Goal: Transaction & Acquisition: Register for event/course

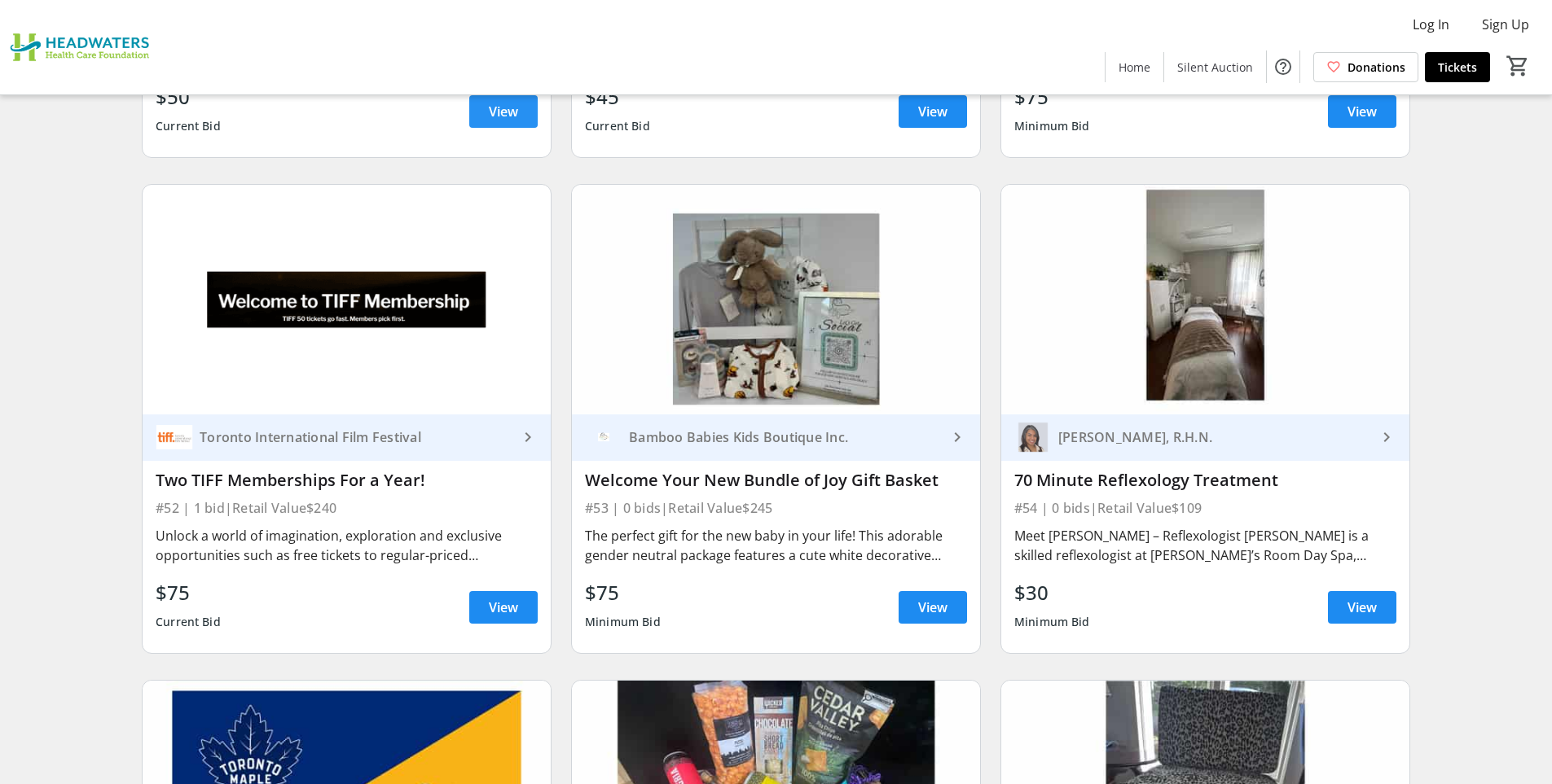
scroll to position [8714, 0]
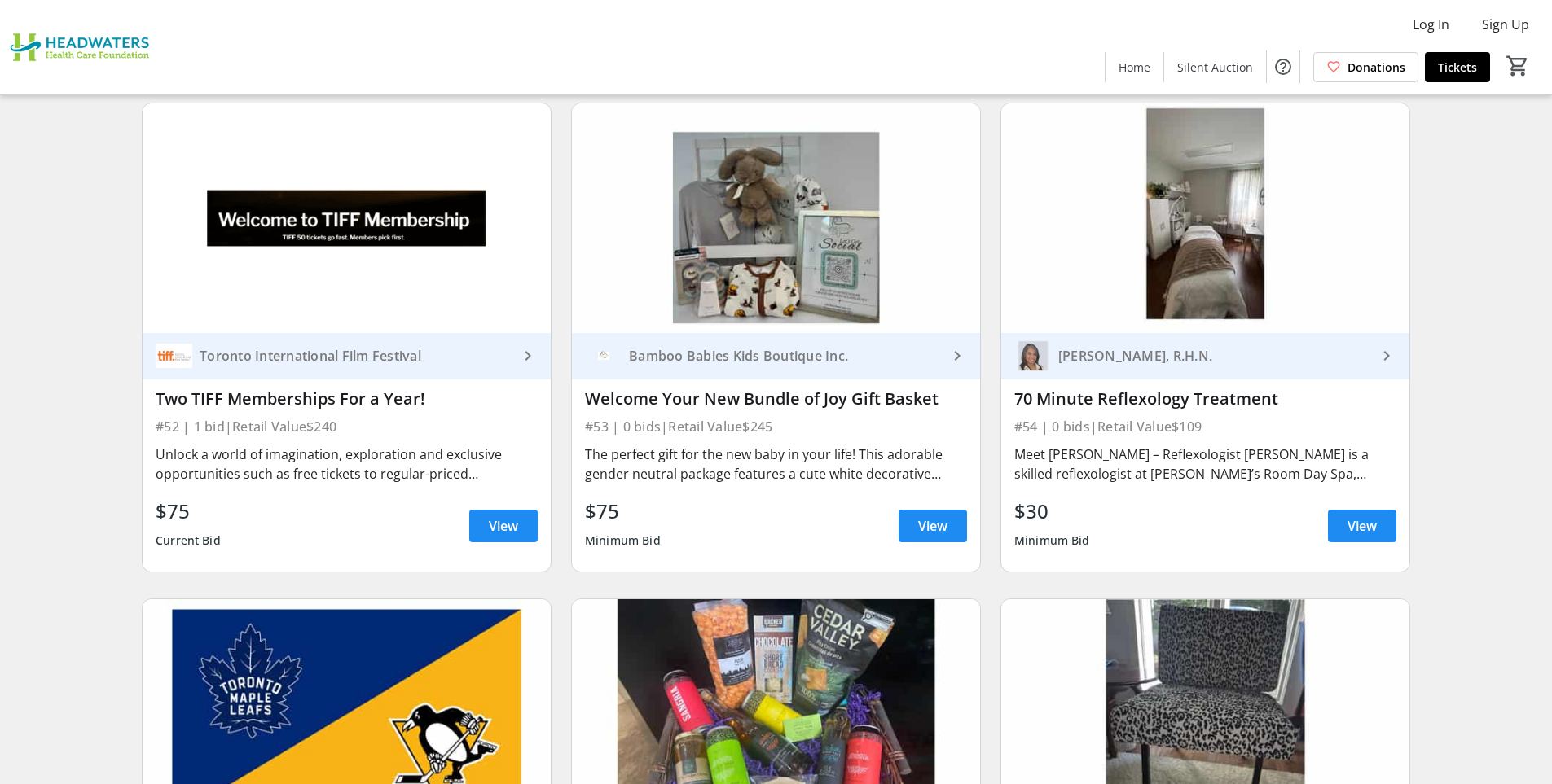
drag, startPoint x: 523, startPoint y: 562, endPoint x: 711, endPoint y: 594, distance: 190.7
click at [711, 600] on img at bounding box center [776, 714] width 409 height 230
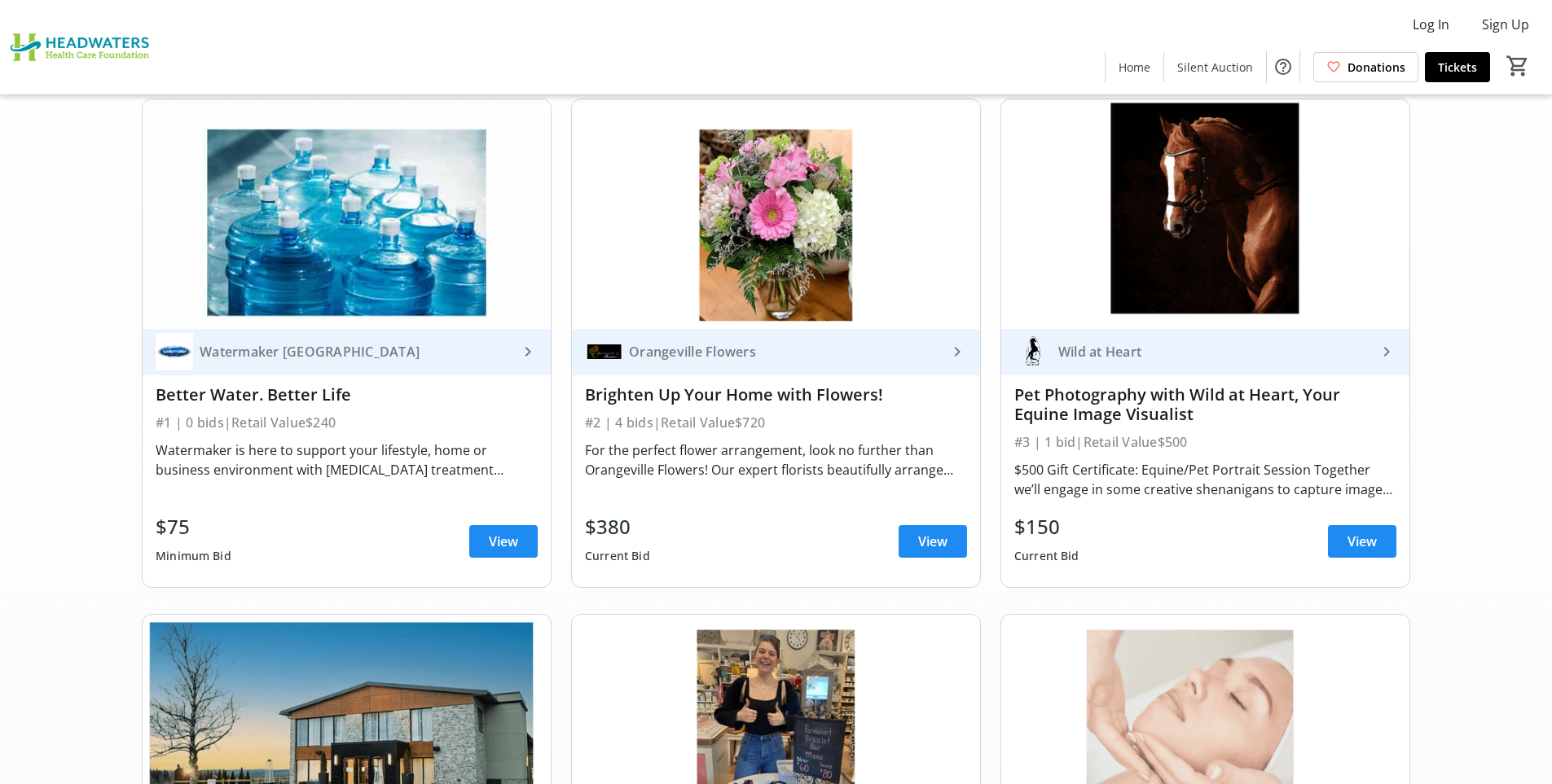
scroll to position [0, 0]
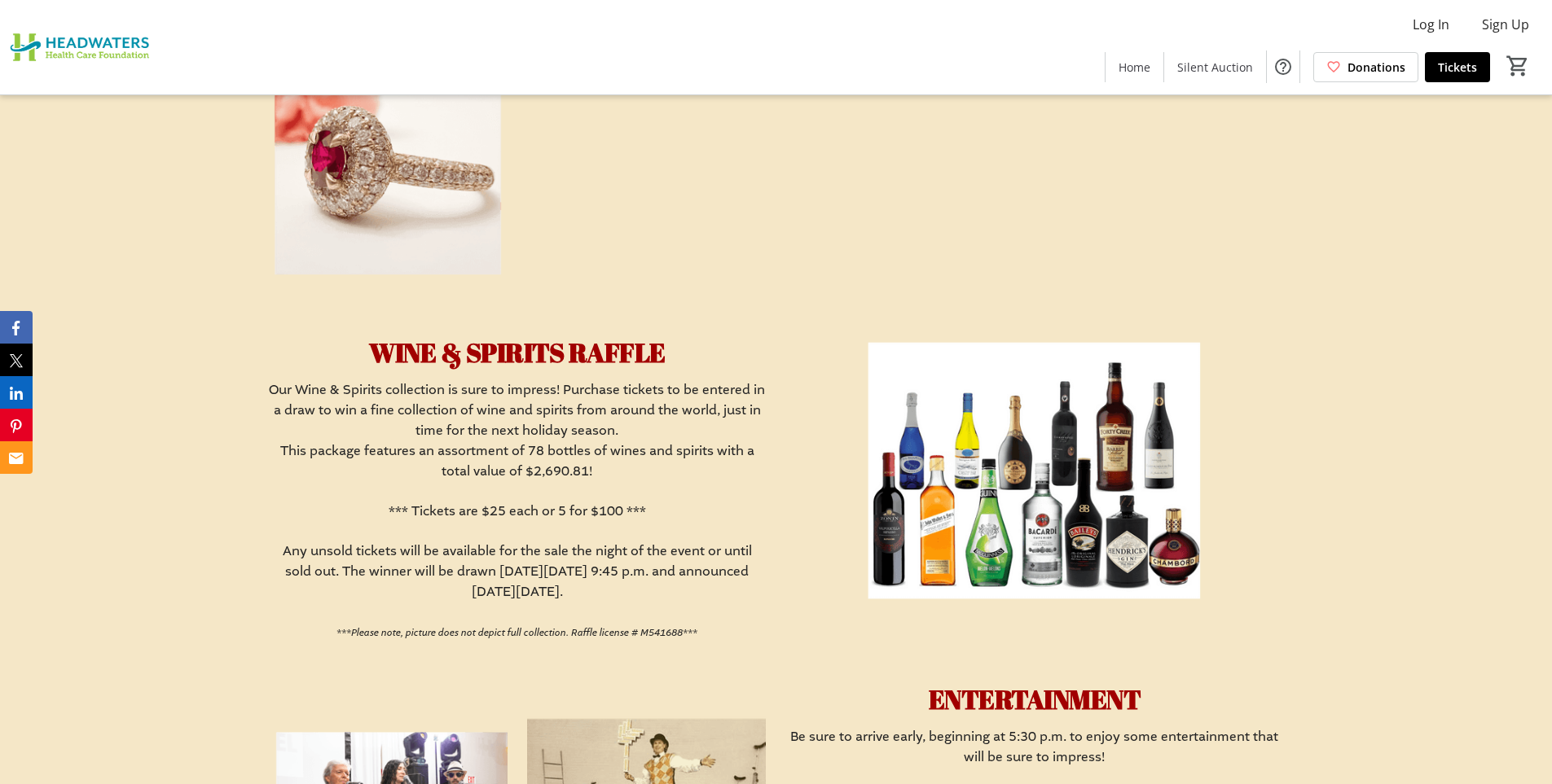
scroll to position [2606, 0]
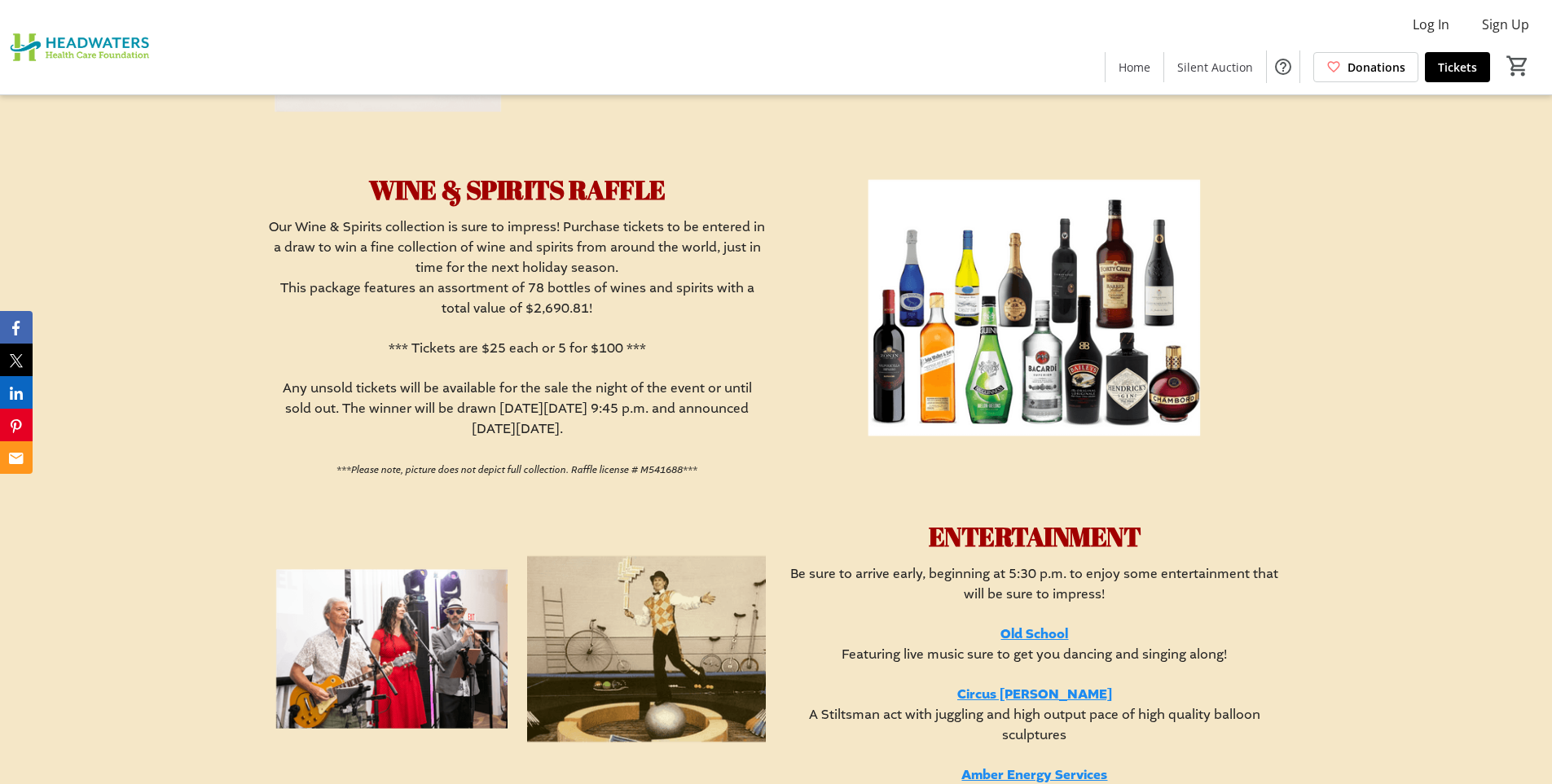
drag, startPoint x: 1016, startPoint y: 559, endPoint x: 820, endPoint y: 418, distance: 241.4
click at [818, 416] on img at bounding box center [1034, 310] width 497 height 280
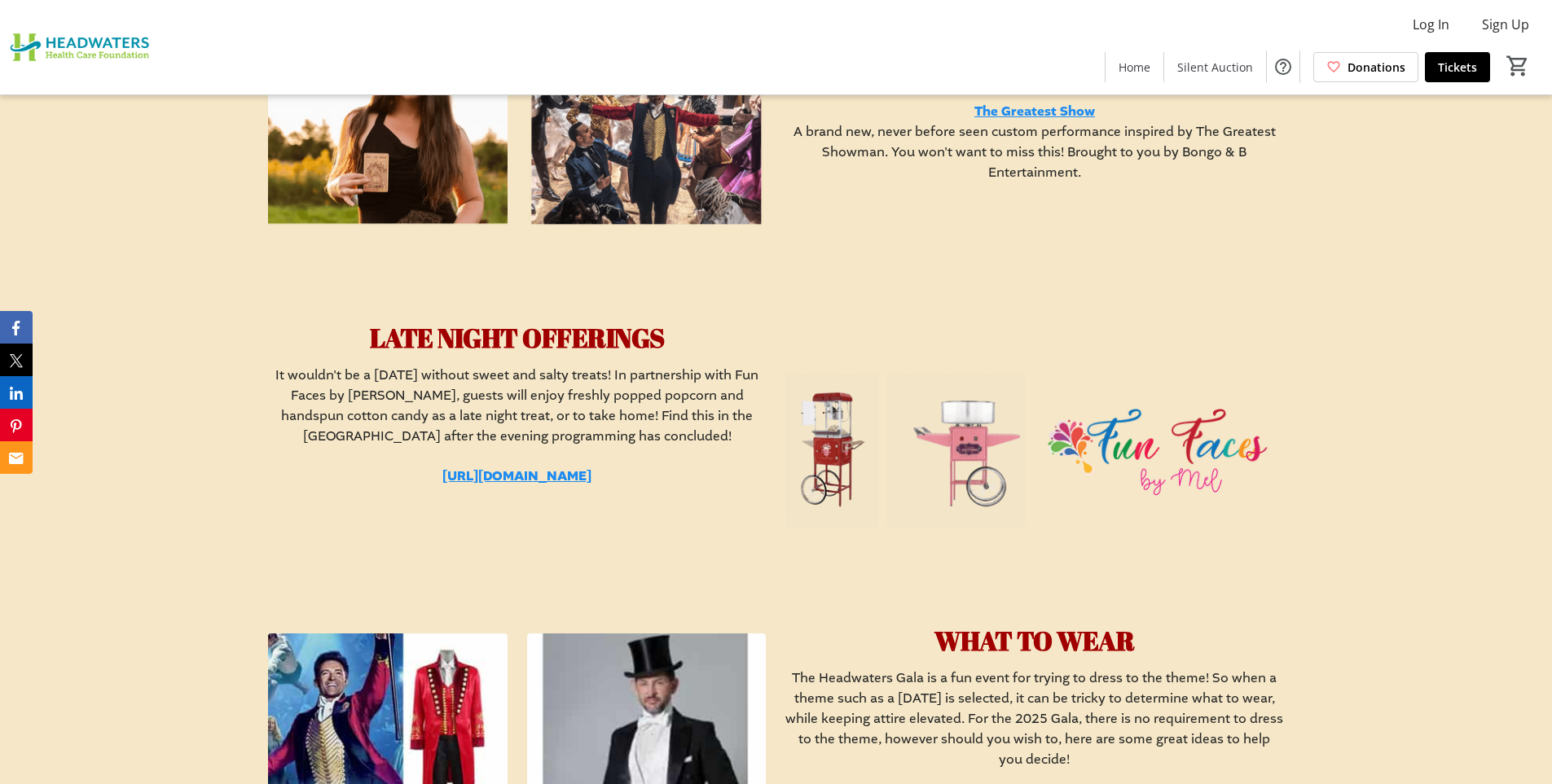
scroll to position [3126, 0]
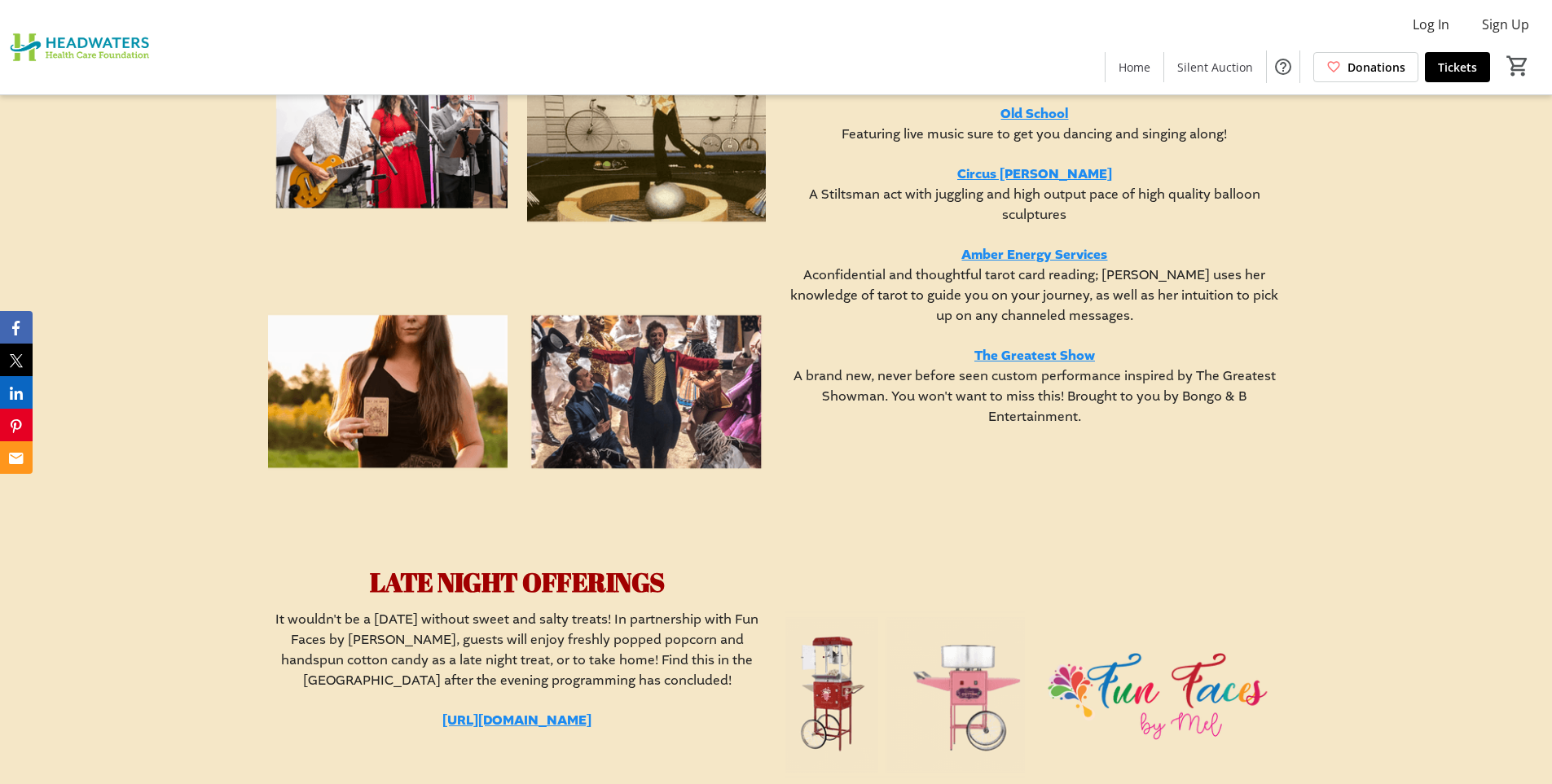
click at [1059, 261] on link "Amber Energy Services" at bounding box center [1035, 255] width 146 height 18
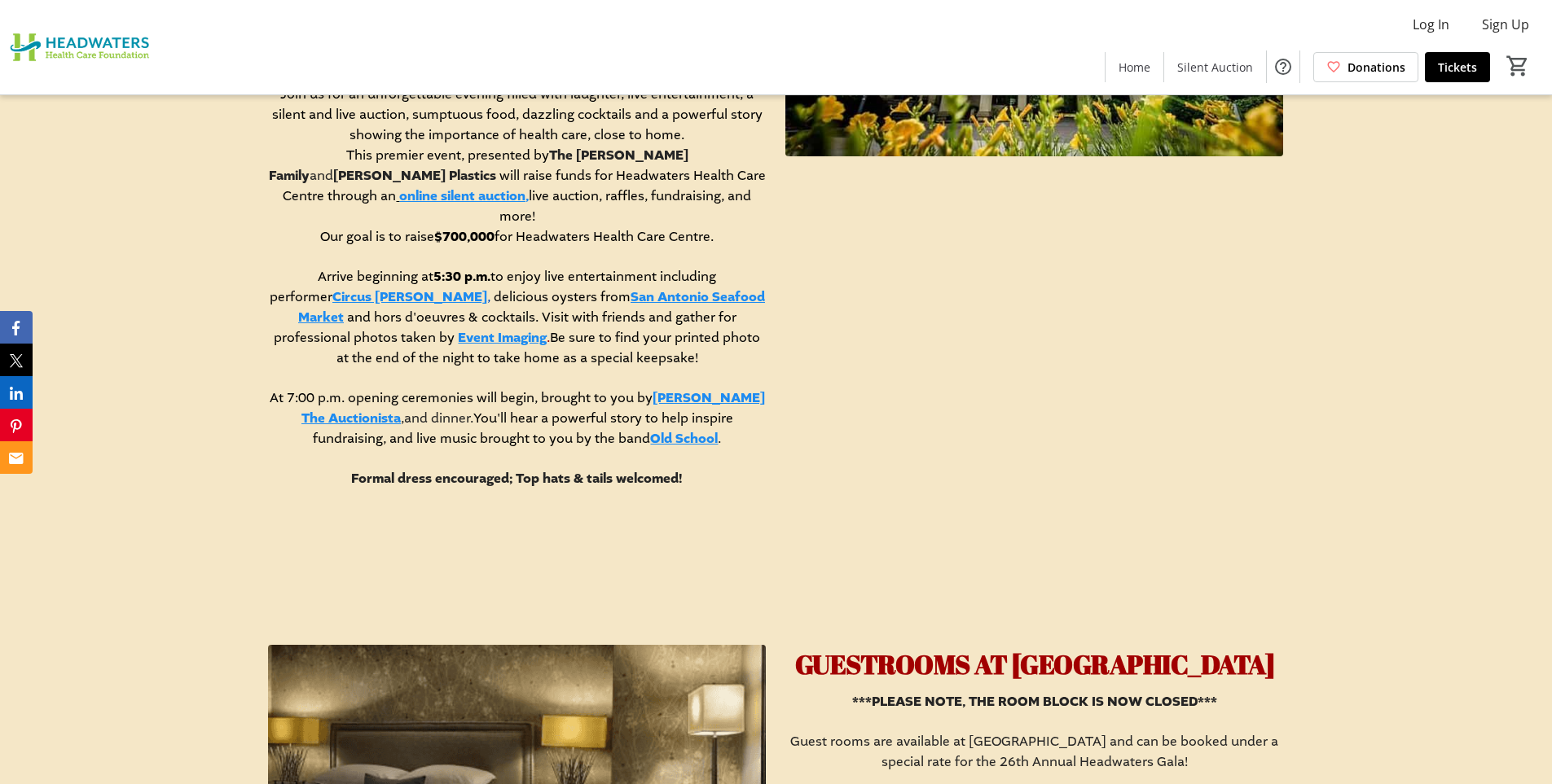
scroll to position [765, 0]
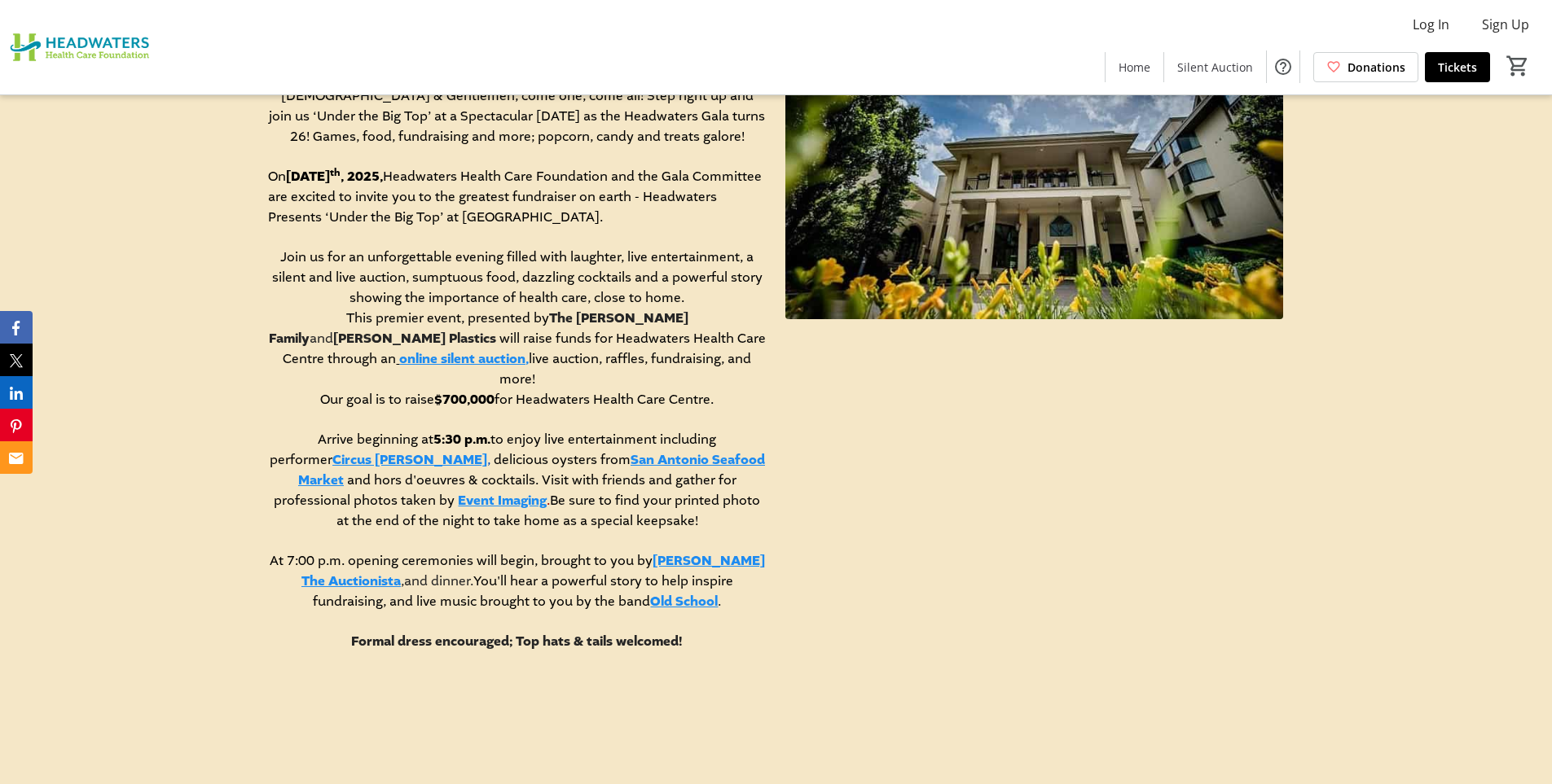
click at [529, 351] on link "online silent auction," at bounding box center [465, 360] width 130 height 18
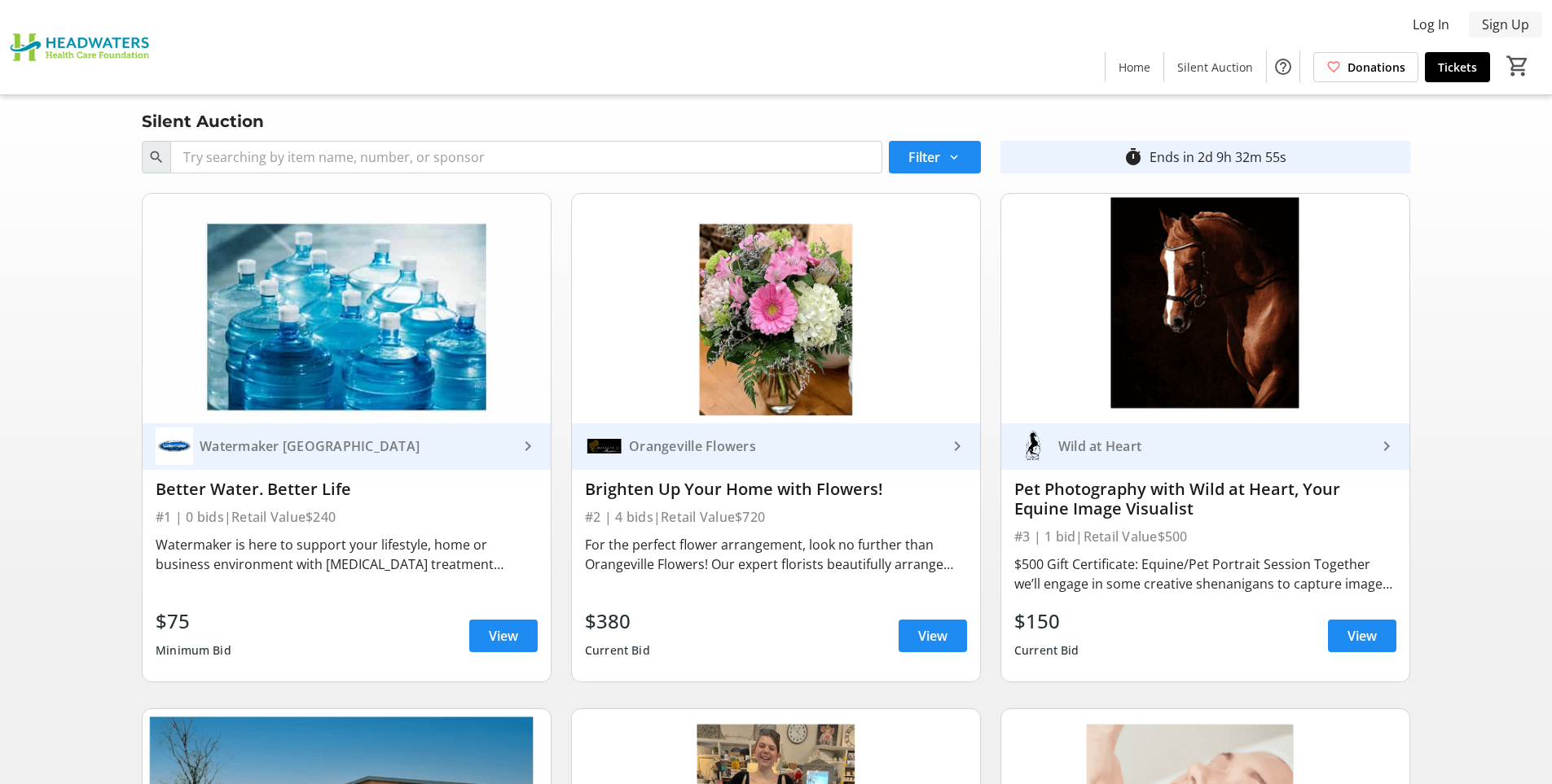
click at [1496, 21] on span "Sign Up" at bounding box center [1505, 25] width 47 height 20
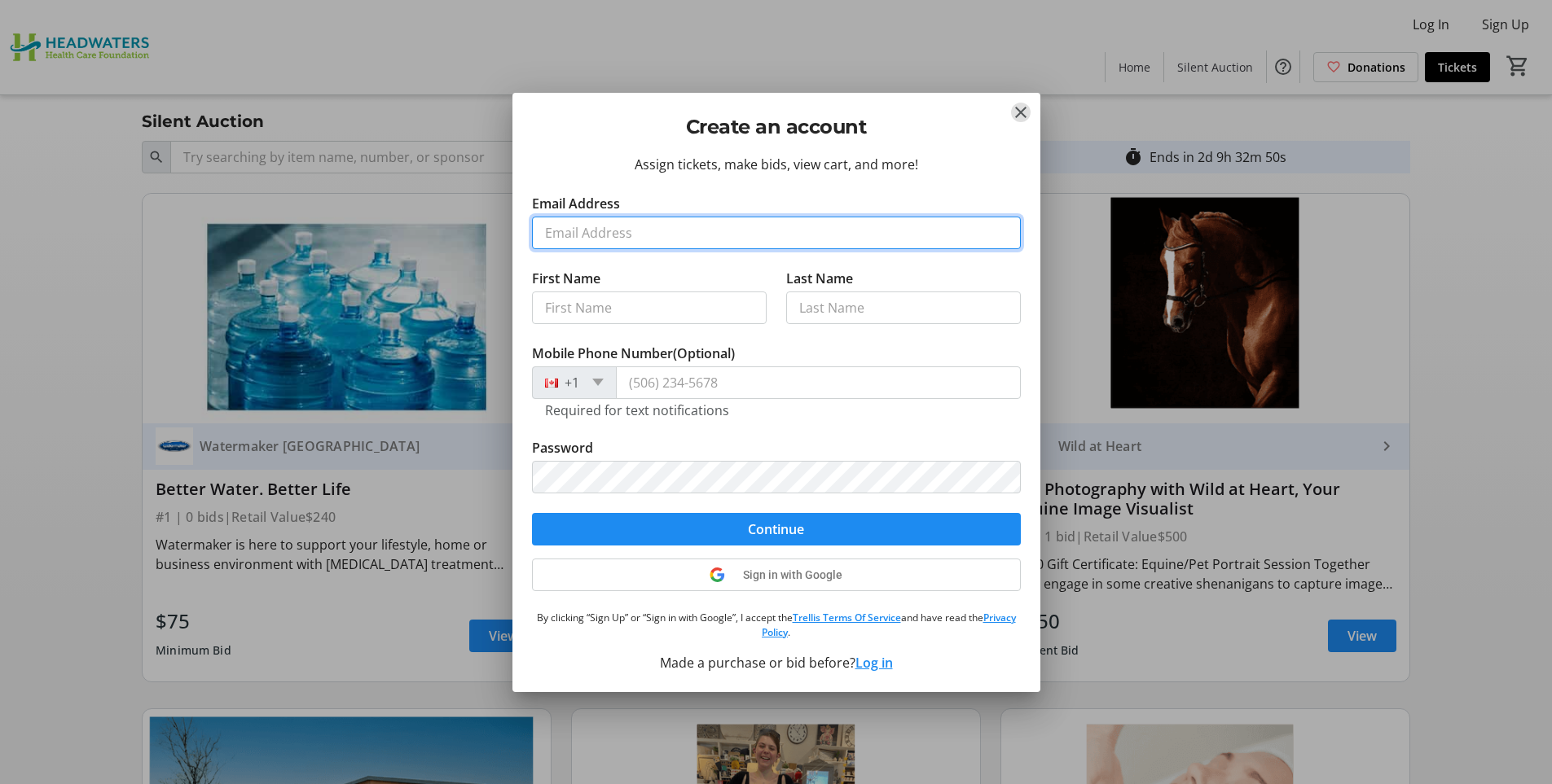
click at [658, 228] on input "Email Address" at bounding box center [776, 232] width 488 height 33
type input "[EMAIL_ADDRESS][DOMAIN_NAME]"
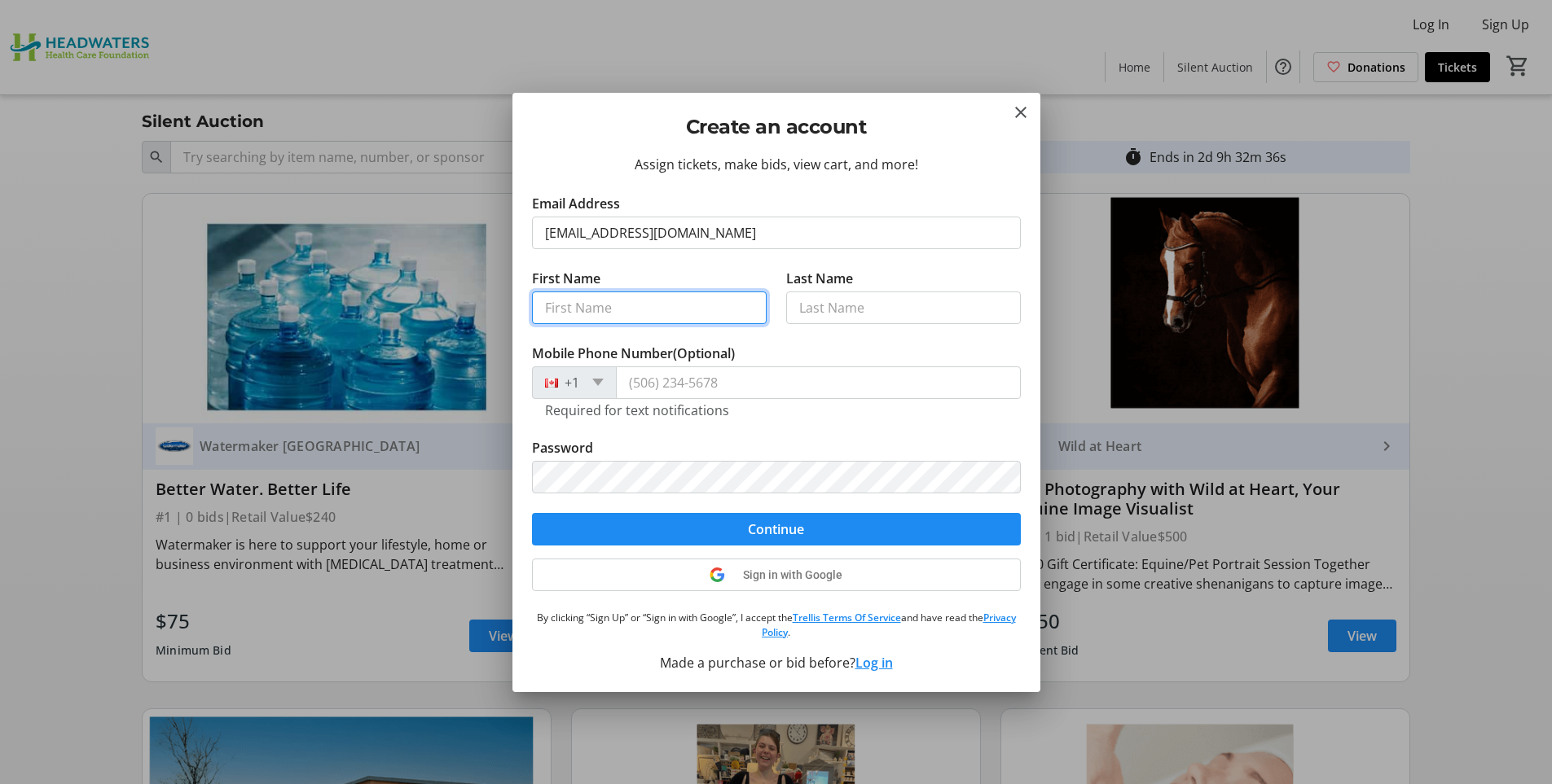
click at [731, 306] on input "First Name" at bounding box center [649, 308] width 234 height 33
type input "[PERSON_NAME]"
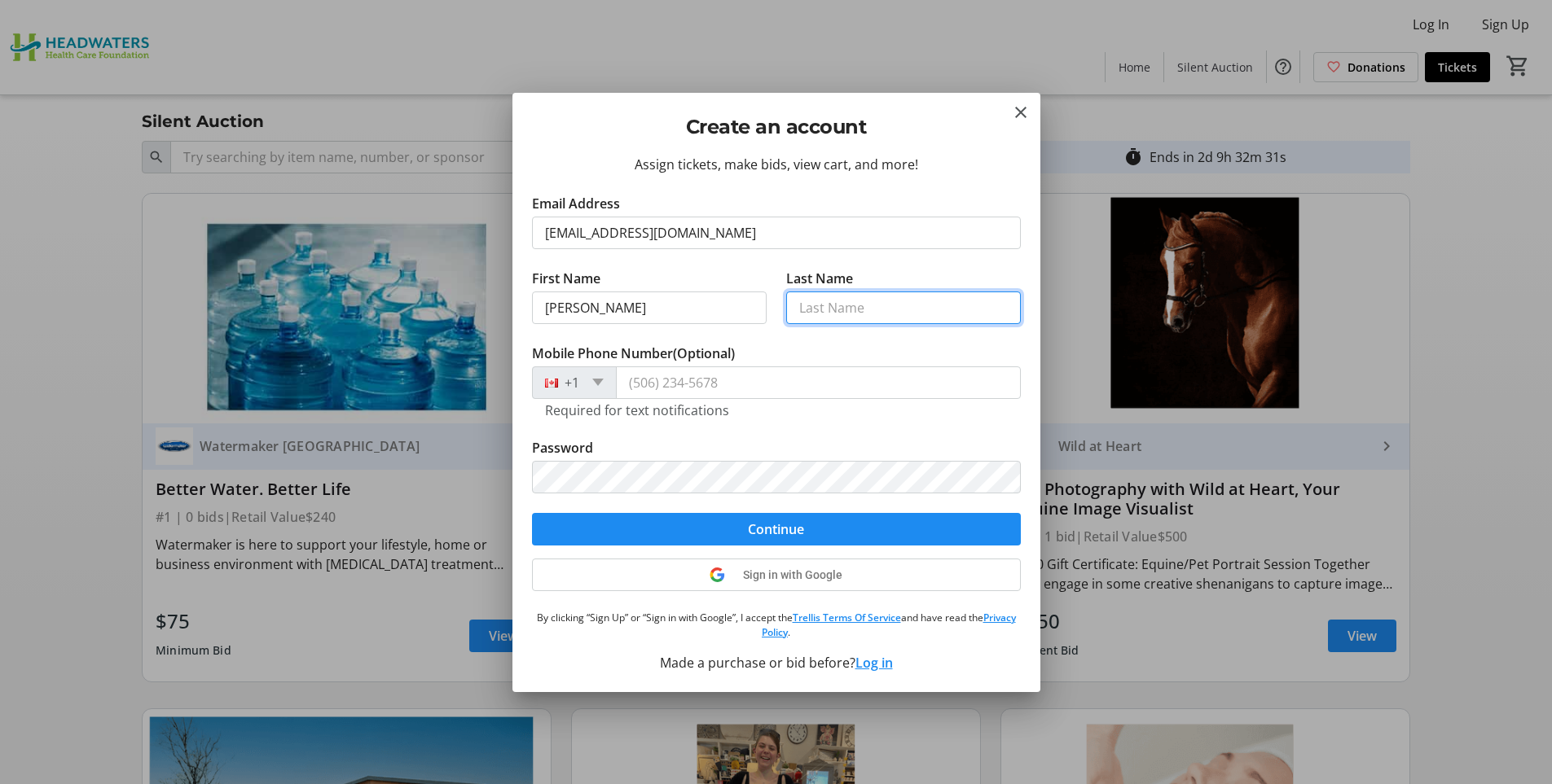
click at [816, 316] on input "Last Name" at bounding box center [903, 308] width 234 height 33
type input "Copeland"
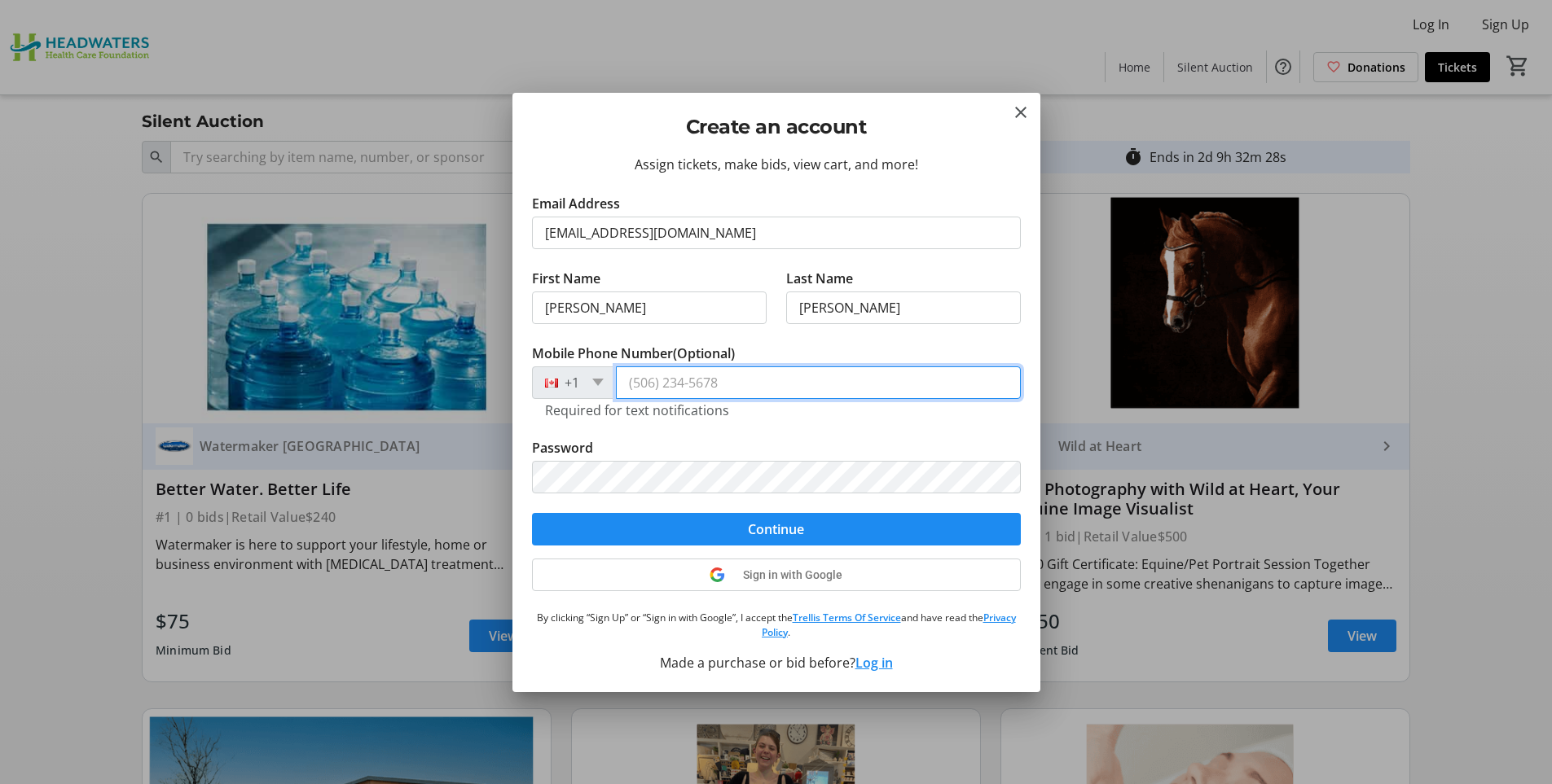
click at [783, 384] on input "Mobile Phone Number (Optional)" at bounding box center [818, 383] width 405 height 33
type input "(519) 939-9866"
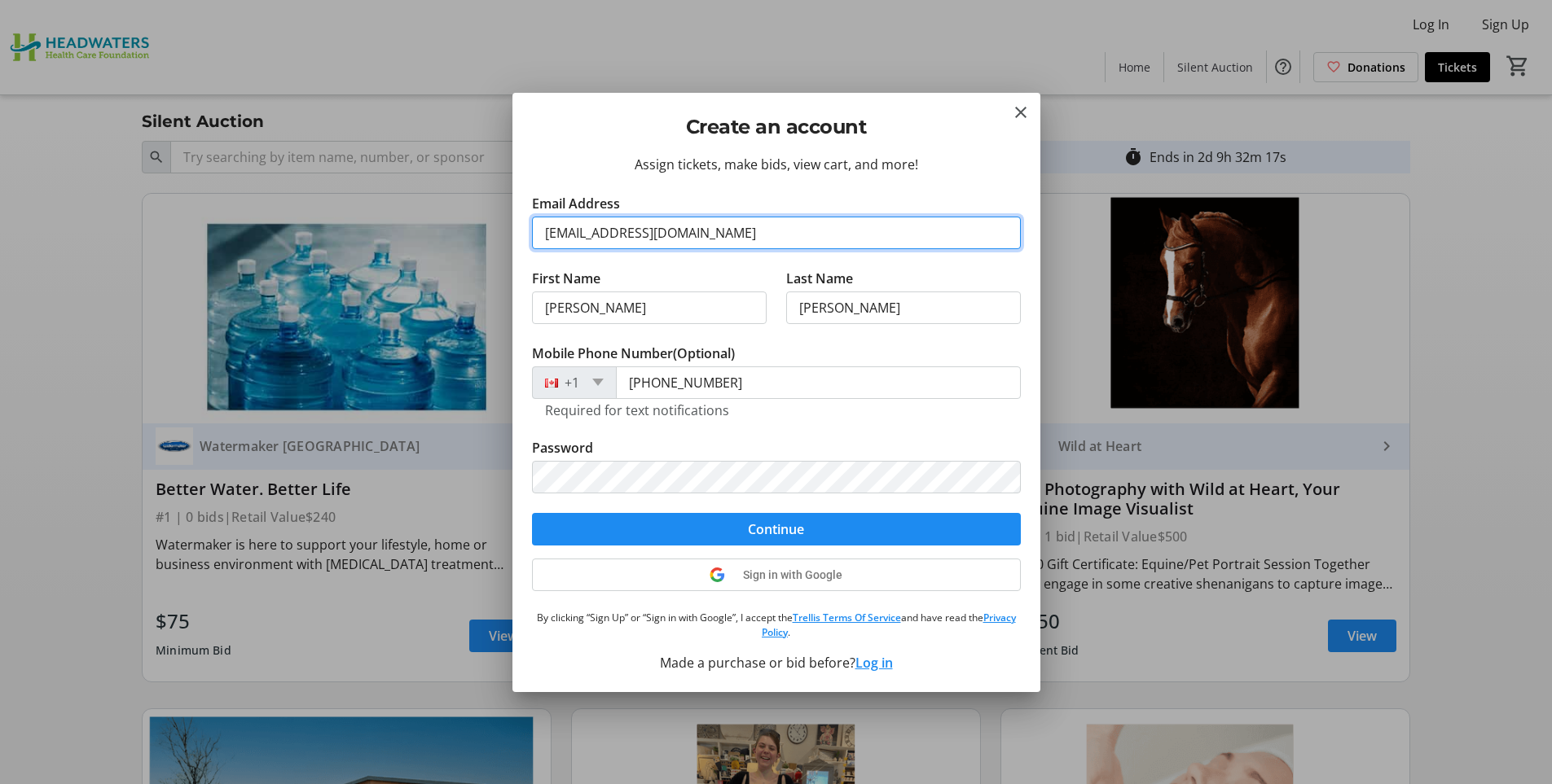
click at [627, 233] on input "kcopeland@hwadwatershealth.ca" at bounding box center [776, 232] width 488 height 33
click at [657, 233] on input "kcopeland@hwadwatershealth.ca" at bounding box center [776, 232] width 488 height 33
type input "kcopeland@headwatershealth.ca"
click at [723, 529] on form "Email Address kcopeland@headwatershealth.ca First Name Kaitlyn Last Name Copela…" at bounding box center [776, 370] width 488 height 352
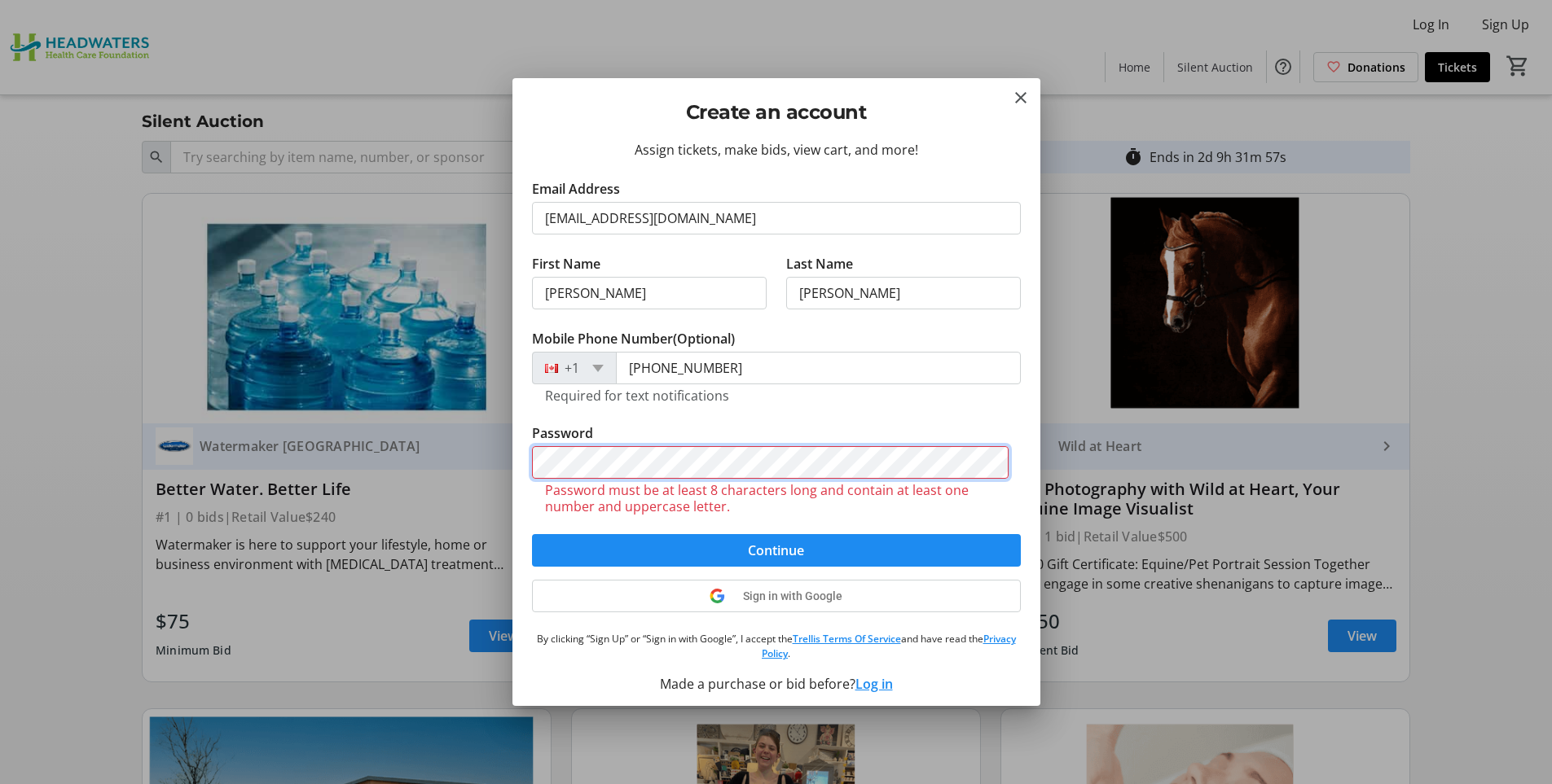
click at [500, 462] on div "Create an account Assign tickets, make bids, view cart, and more! Email Address…" at bounding box center [776, 392] width 1552 height 784
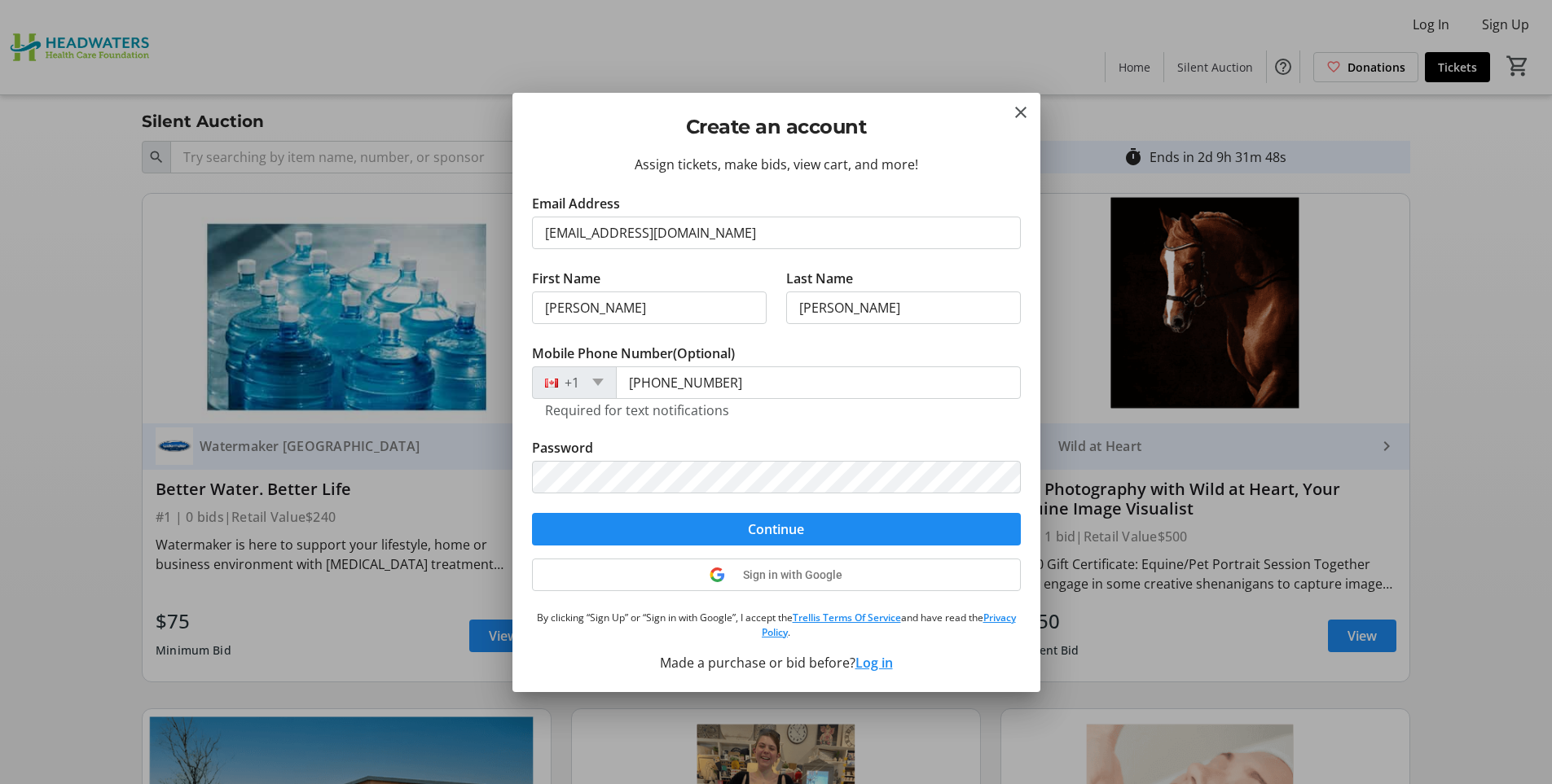
click at [753, 524] on span "Continue" at bounding box center [776, 530] width 56 height 20
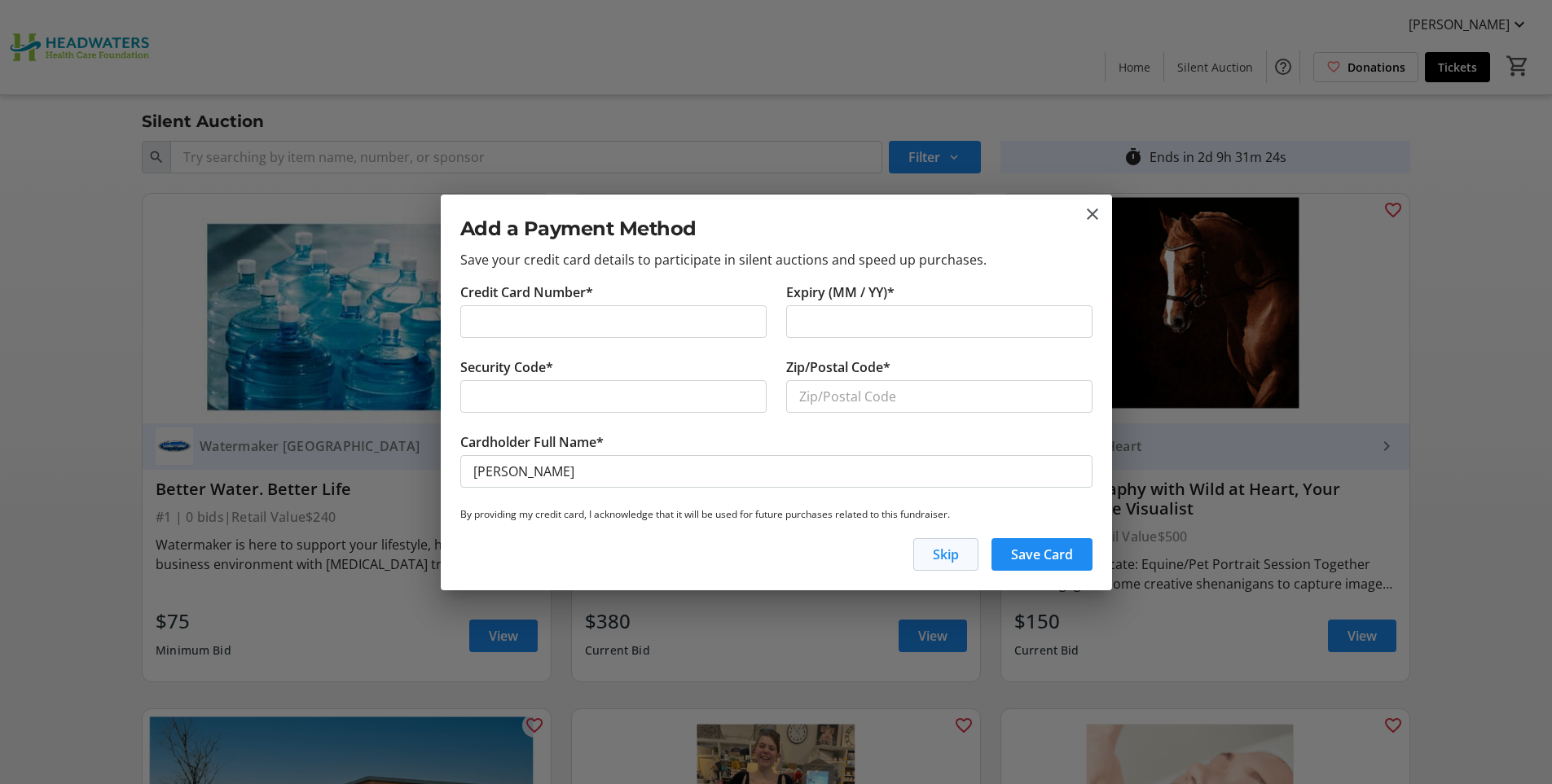
click at [939, 560] on span "Skip" at bounding box center [946, 555] width 26 height 20
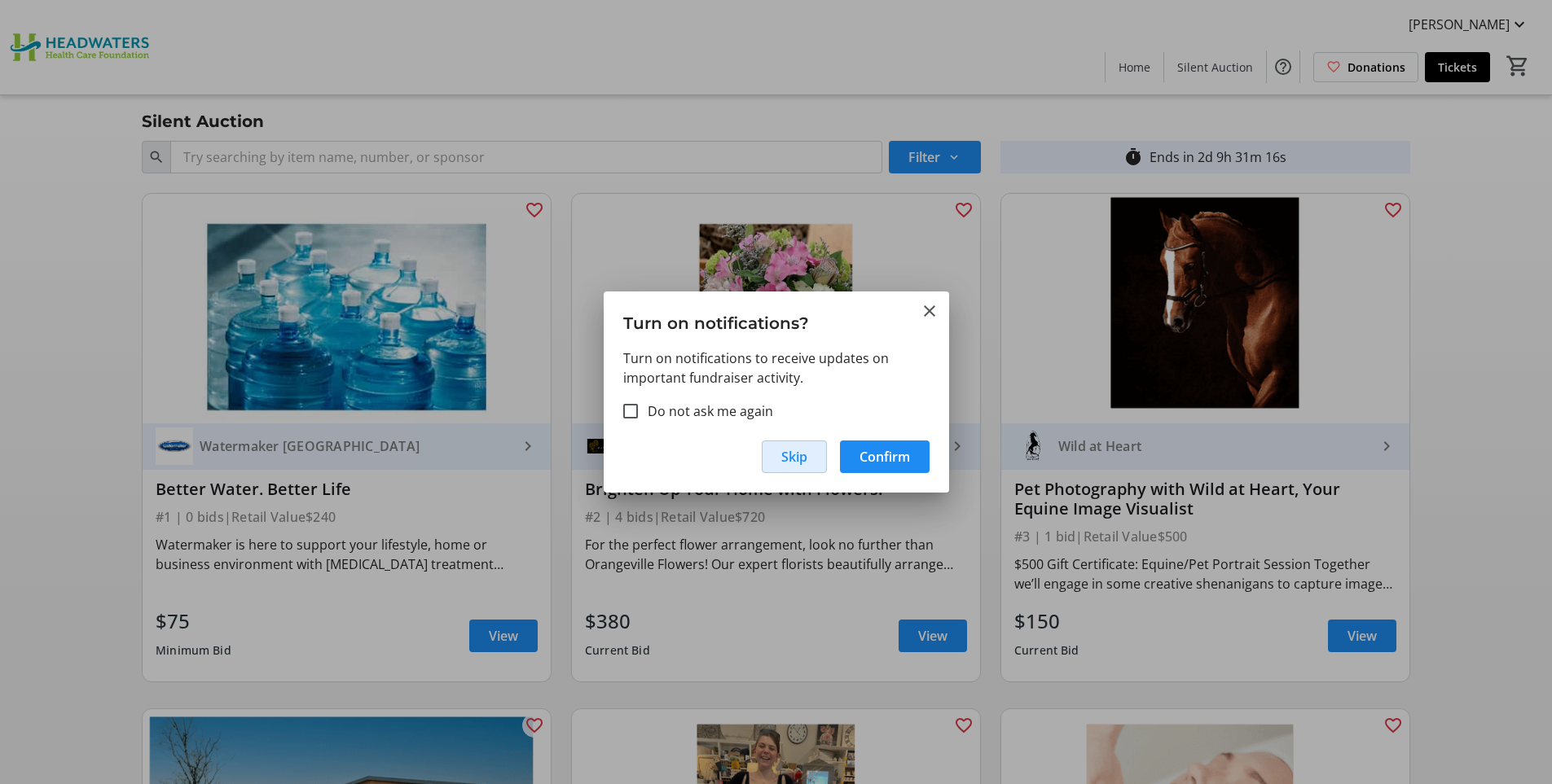
click at [790, 457] on span "Skip" at bounding box center [794, 457] width 26 height 20
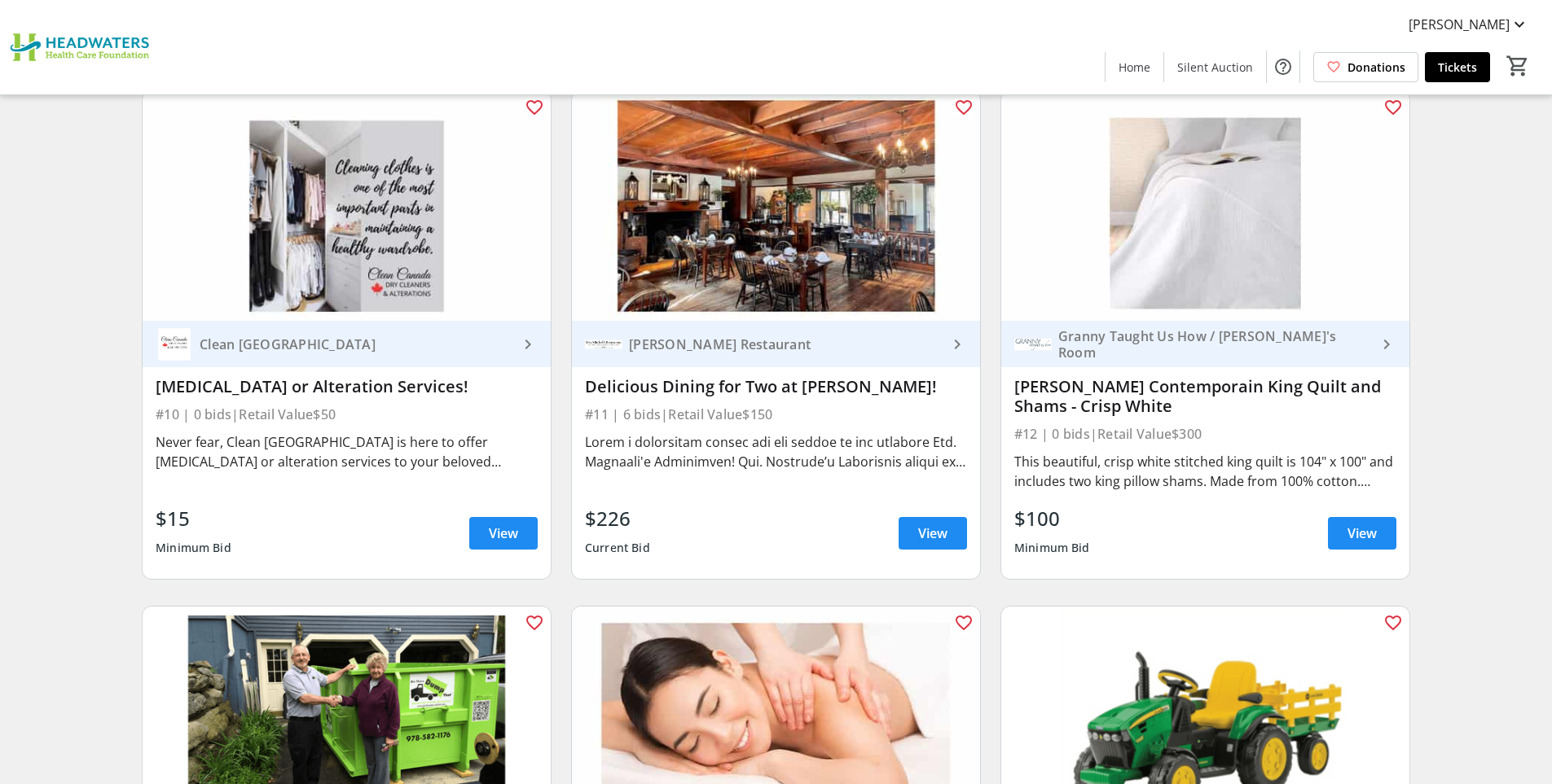
scroll to position [1791, 0]
